Goal: Navigation & Orientation: Go to known website

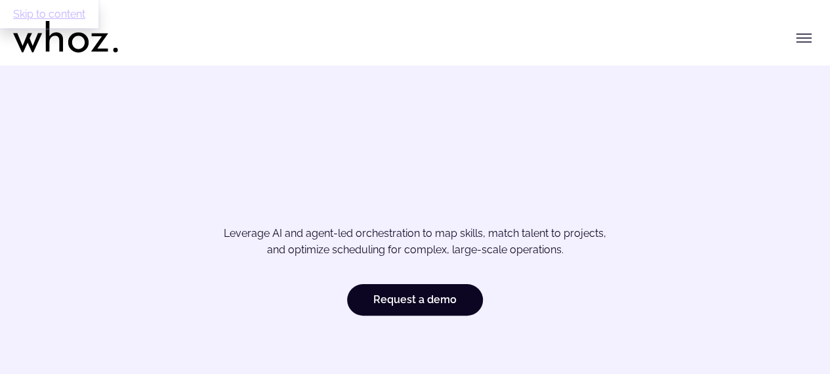
click at [43, 12] on link "Skip to content" at bounding box center [49, 14] width 98 height 28
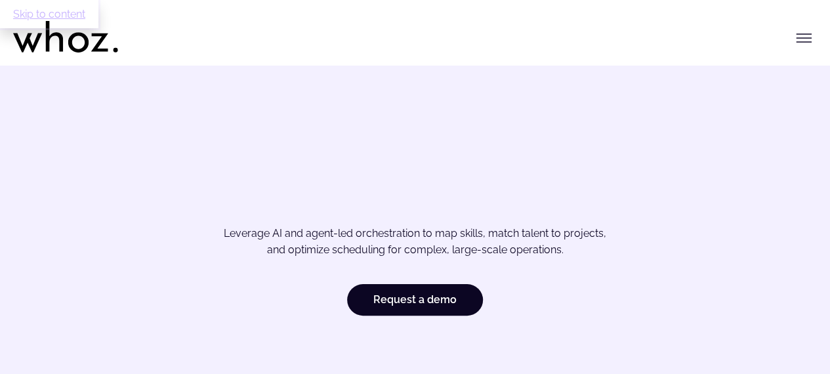
click at [43, 12] on link "Skip to content" at bounding box center [49, 14] width 98 height 28
drag, startPoint x: 43, startPoint y: 12, endPoint x: 60, endPoint y: 331, distance: 319.4
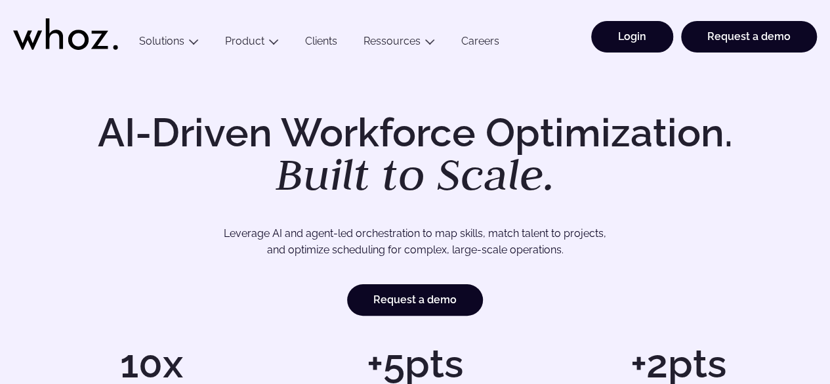
click at [640, 24] on link "Login" at bounding box center [632, 36] width 82 height 31
